Goal: Information Seeking & Learning: Learn about a topic

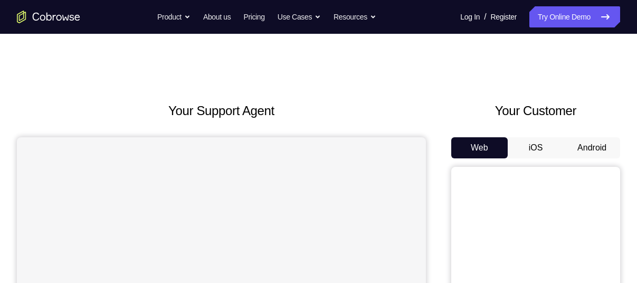
click at [593, 143] on button "Android" at bounding box center [592, 147] width 56 height 21
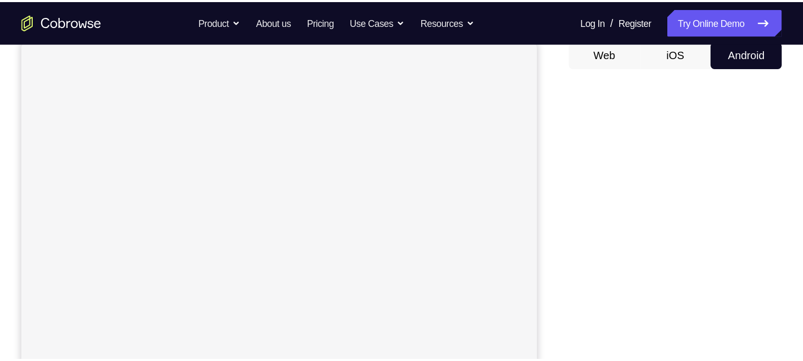
scroll to position [105, 0]
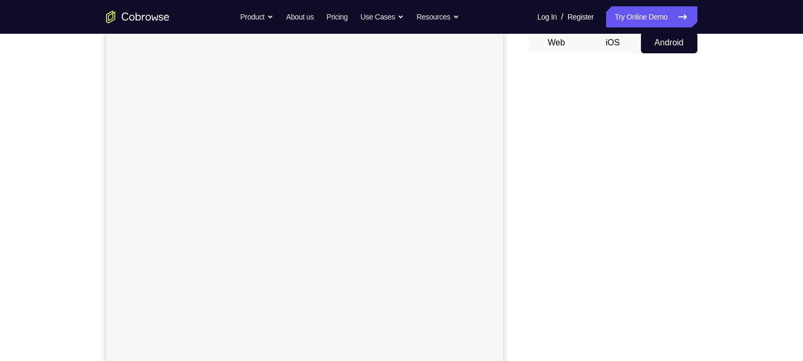
drag, startPoint x: 645, startPoint y: 1, endPoint x: 521, endPoint y: 162, distance: 203.3
click at [521, 162] on div "Your Support Agent Your Customer Web iOS Android" at bounding box center [401, 191] width 591 height 390
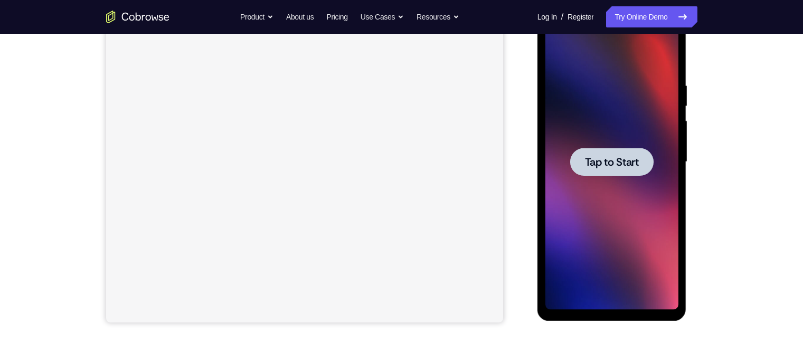
click at [605, 214] on div at bounding box center [611, 162] width 133 height 296
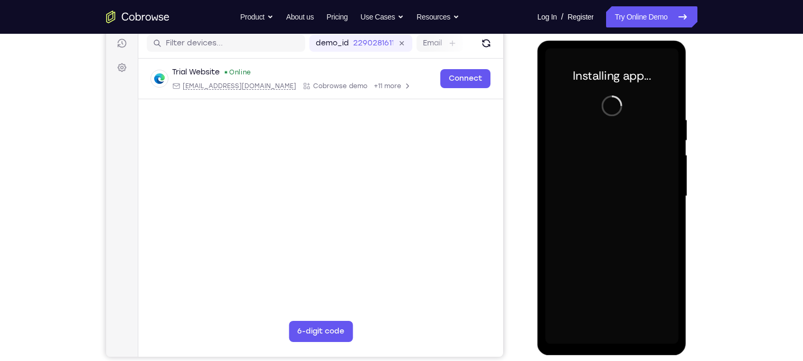
scroll to position [133, 0]
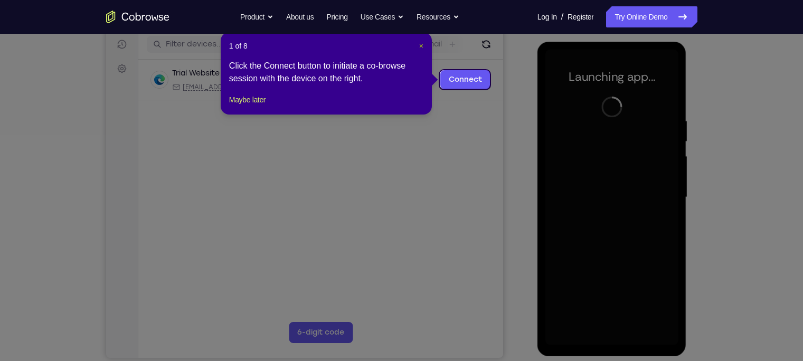
click at [419, 46] on span "×" at bounding box center [421, 46] width 4 height 8
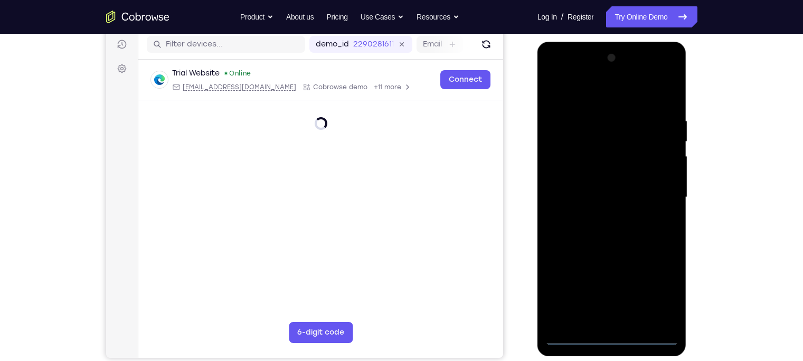
click at [613, 282] on div at bounding box center [611, 198] width 133 height 296
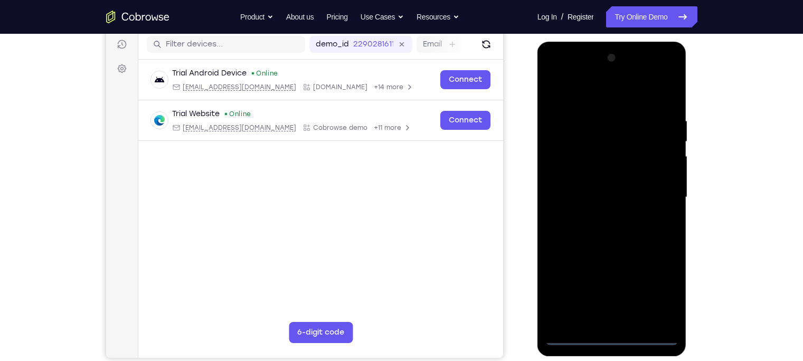
click at [637, 282] on div at bounding box center [611, 198] width 133 height 296
click at [623, 95] on div at bounding box center [611, 198] width 133 height 296
click at [637, 190] on div at bounding box center [611, 198] width 133 height 296
click at [601, 214] on div at bounding box center [611, 198] width 133 height 296
click at [604, 180] on div at bounding box center [611, 198] width 133 height 296
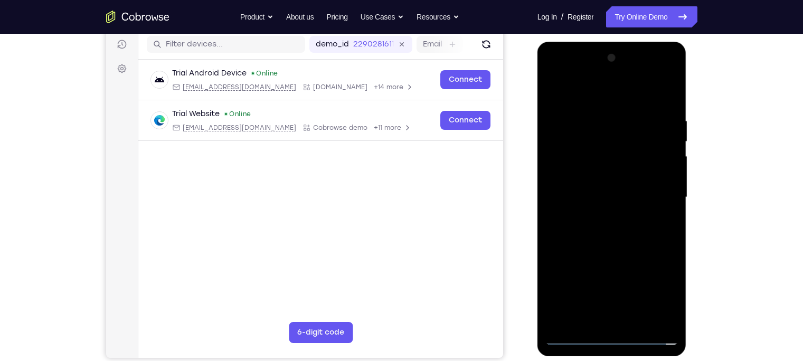
click at [601, 175] on div at bounding box center [611, 198] width 133 height 296
click at [599, 195] on div at bounding box center [611, 198] width 133 height 296
click at [629, 242] on div at bounding box center [611, 198] width 133 height 296
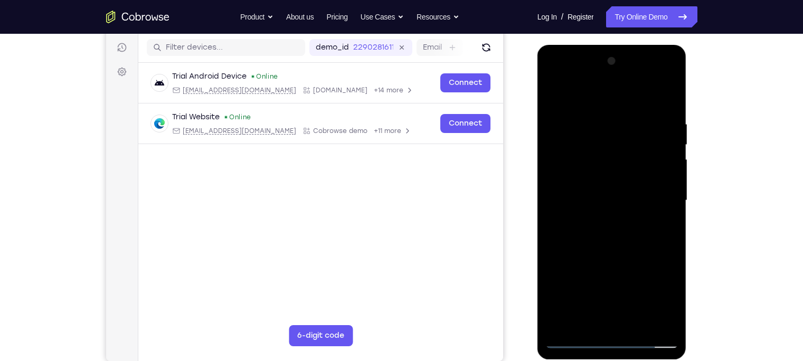
scroll to position [125, 0]
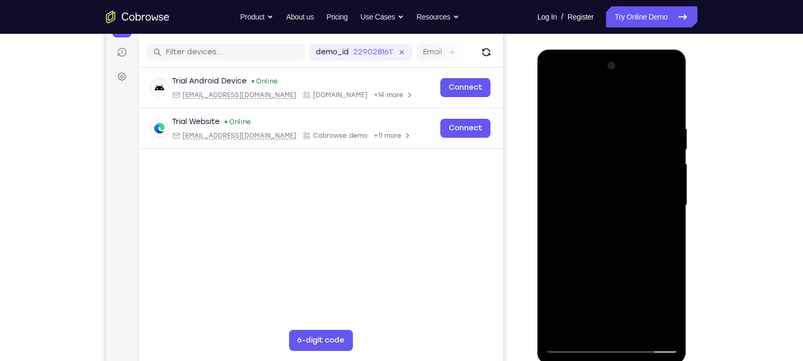
drag, startPoint x: 639, startPoint y: 106, endPoint x: 632, endPoint y: 69, distance: 37.6
click at [633, 73] on div at bounding box center [611, 206] width 133 height 296
drag, startPoint x: 623, startPoint y: 105, endPoint x: 627, endPoint y: 91, distance: 13.7
click at [624, 99] on div at bounding box center [611, 206] width 133 height 296
click at [599, 129] on div at bounding box center [611, 206] width 133 height 296
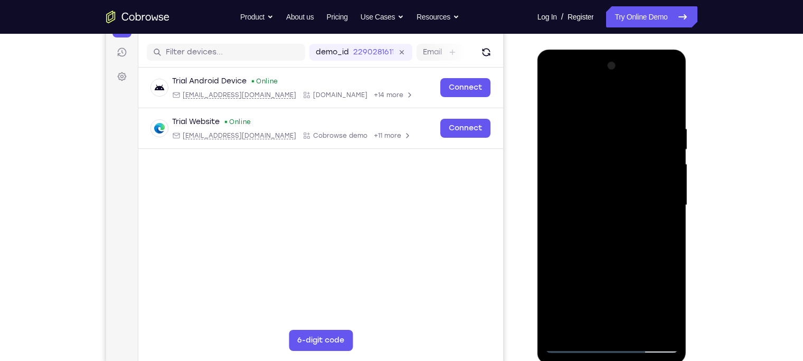
click at [637, 282] on div at bounding box center [611, 206] width 133 height 296
click at [610, 282] on div at bounding box center [611, 206] width 133 height 296
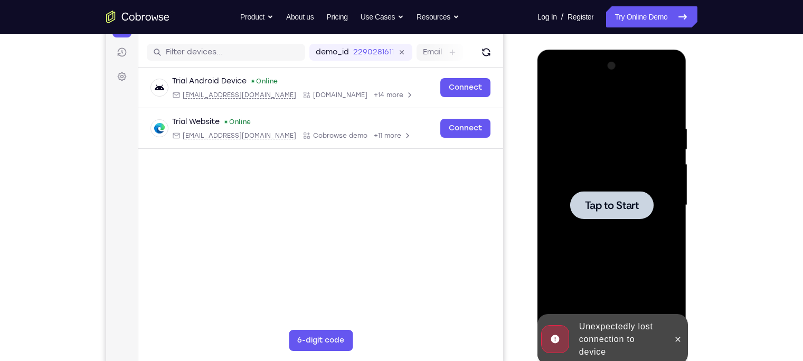
click at [636, 246] on div at bounding box center [611, 206] width 133 height 296
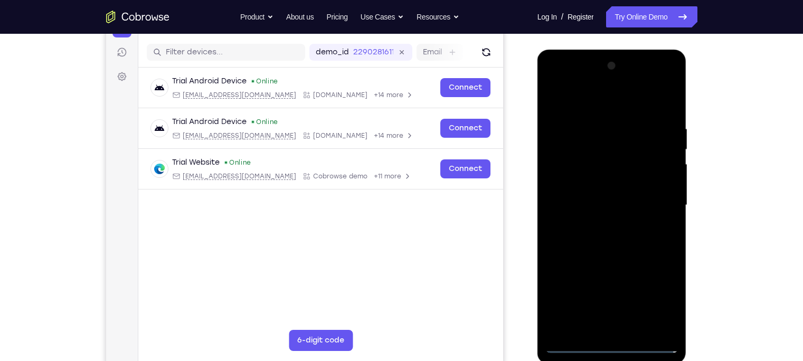
click at [637, 282] on div at bounding box center [611, 206] width 133 height 296
drag, startPoint x: 636, startPoint y: 215, endPoint x: 633, endPoint y: 152, distance: 63.4
click at [633, 152] on div at bounding box center [611, 206] width 133 height 296
